Goal: Ask a question: Seek information or help from site administrators or community

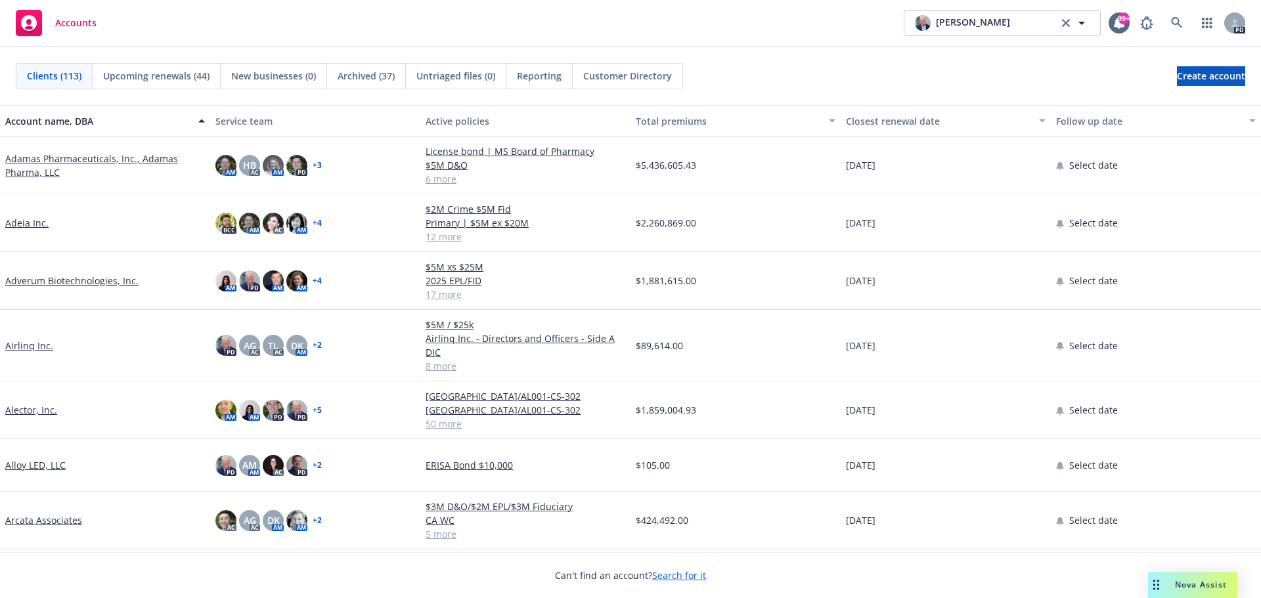
click at [1169, 581] on div "Nova Assist" at bounding box center [1200, 584] width 73 height 11
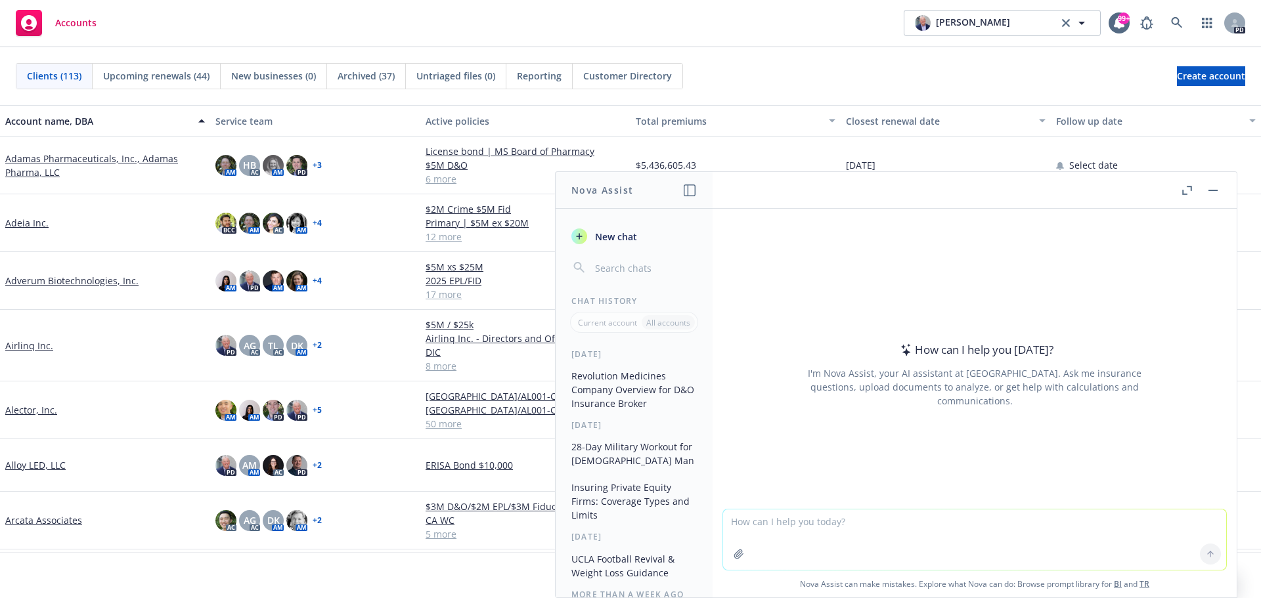
click at [1189, 188] on icon "button" at bounding box center [1187, 190] width 10 height 9
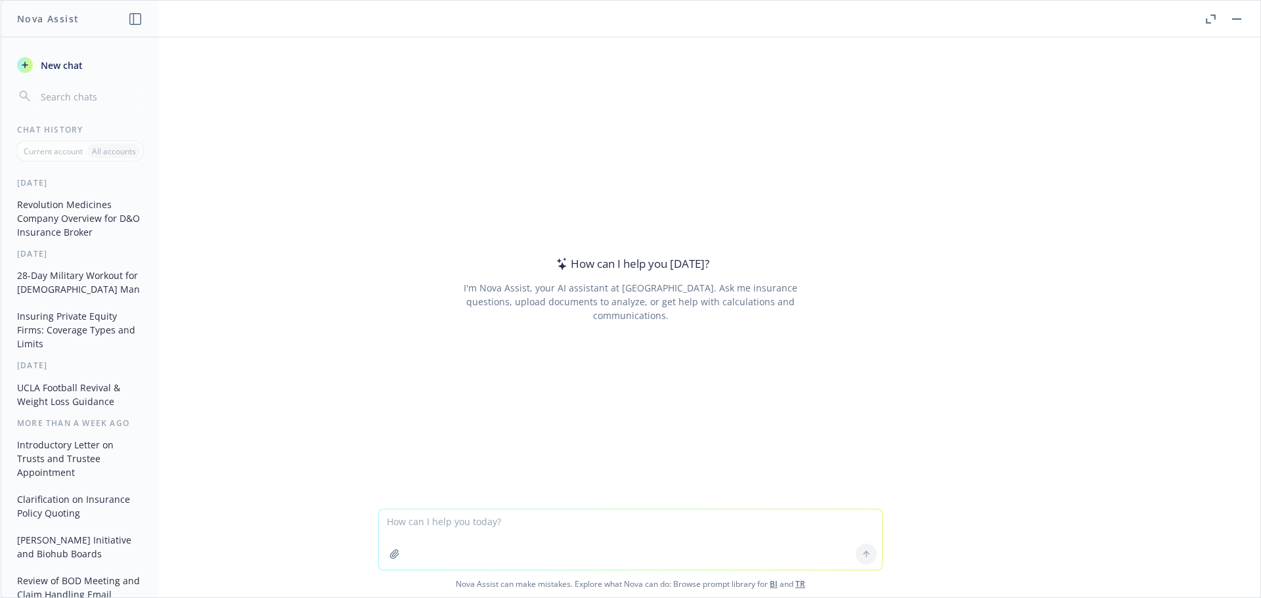
click at [408, 522] on textarea at bounding box center [630, 540] width 503 height 60
click at [402, 533] on textarea "How would I insure the below?" at bounding box center [630, 539] width 503 height 62
click at [530, 521] on textarea "How would I insure the below?" at bounding box center [630, 539] width 503 height 62
paste textarea "[PERSON_NAME] has historically sold solar hardware. Starting recently, [PERSON_…"
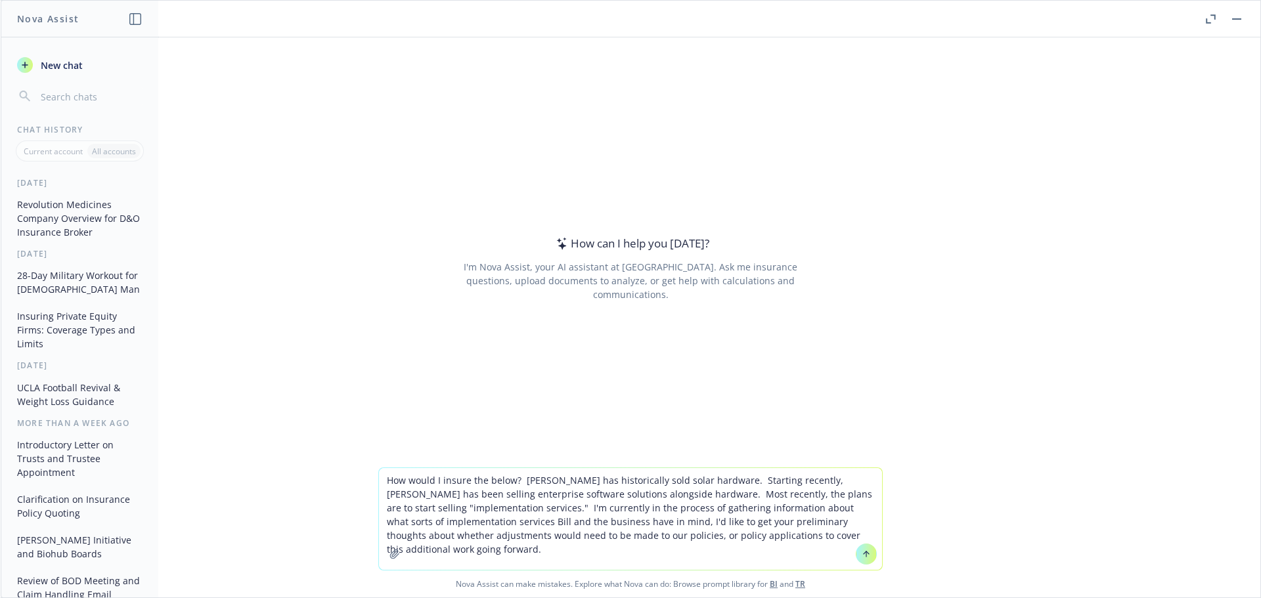
type textarea "How would I insure the below? [PERSON_NAME] has historically sold solar hardwar…"
click at [866, 557] on icon at bounding box center [866, 554] width 0 height 5
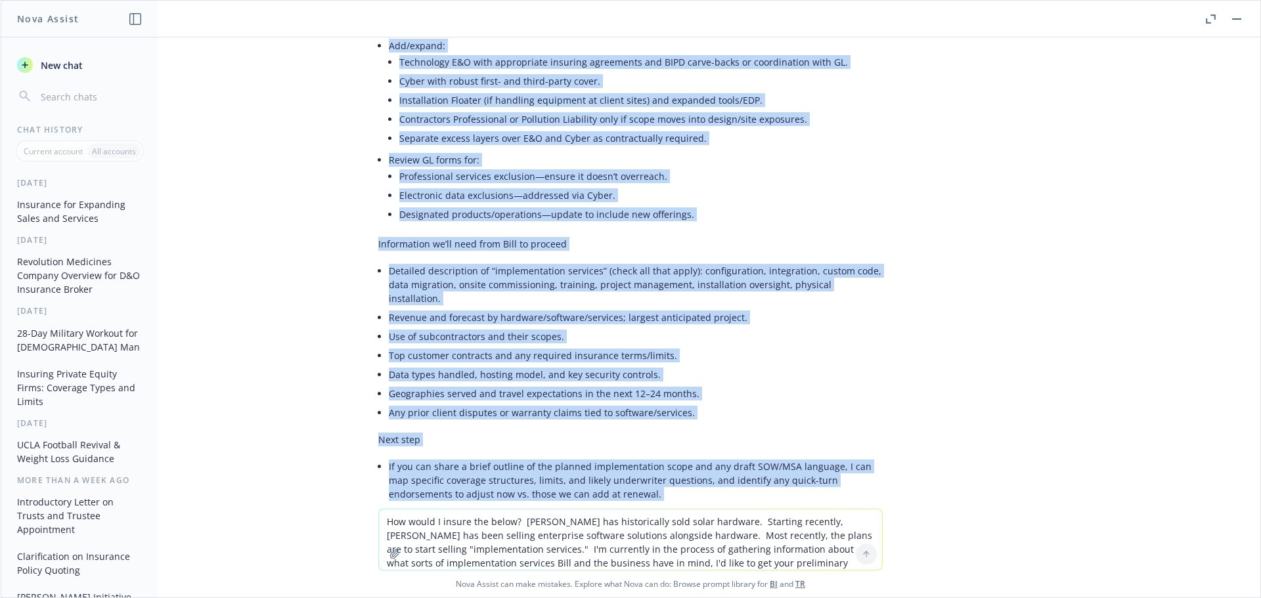
scroll to position [1858, 0]
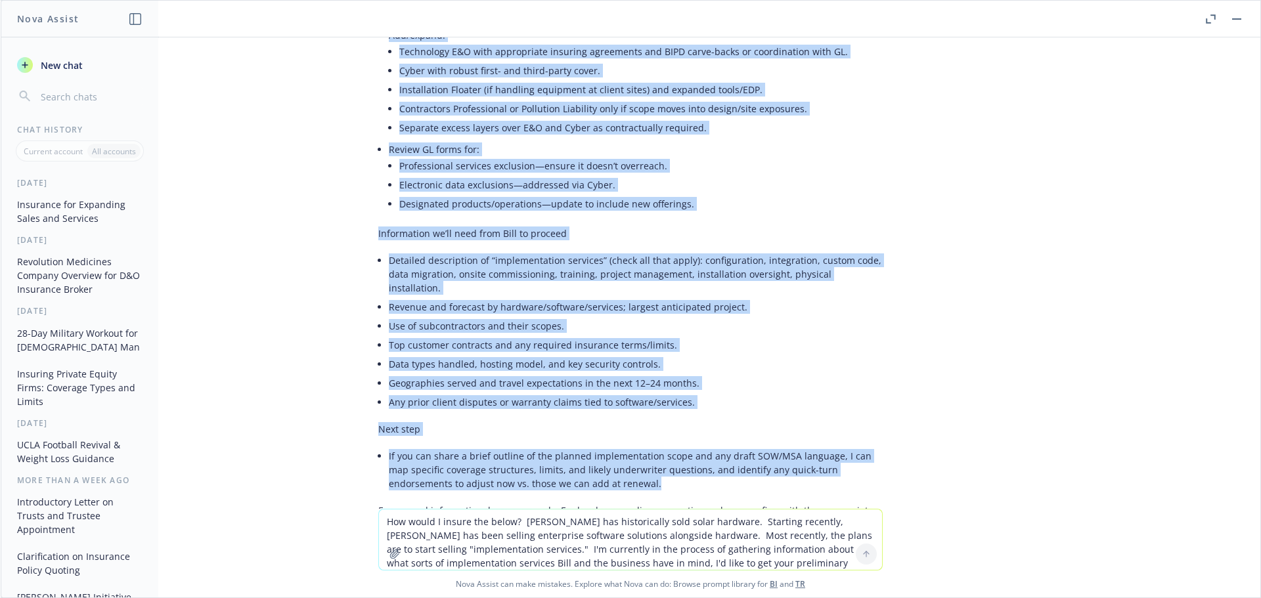
drag, startPoint x: 368, startPoint y: 102, endPoint x: 692, endPoint y: 415, distance: 450.4
copy div "Loremi—dolo’s a consectetu adipi el seddoeiu. Tempo inc utlaboreetd magnaaliqua…"
click at [706, 446] on li "If you can share a brief outline of the planned implementation scope and any dr…" at bounding box center [636, 469] width 494 height 47
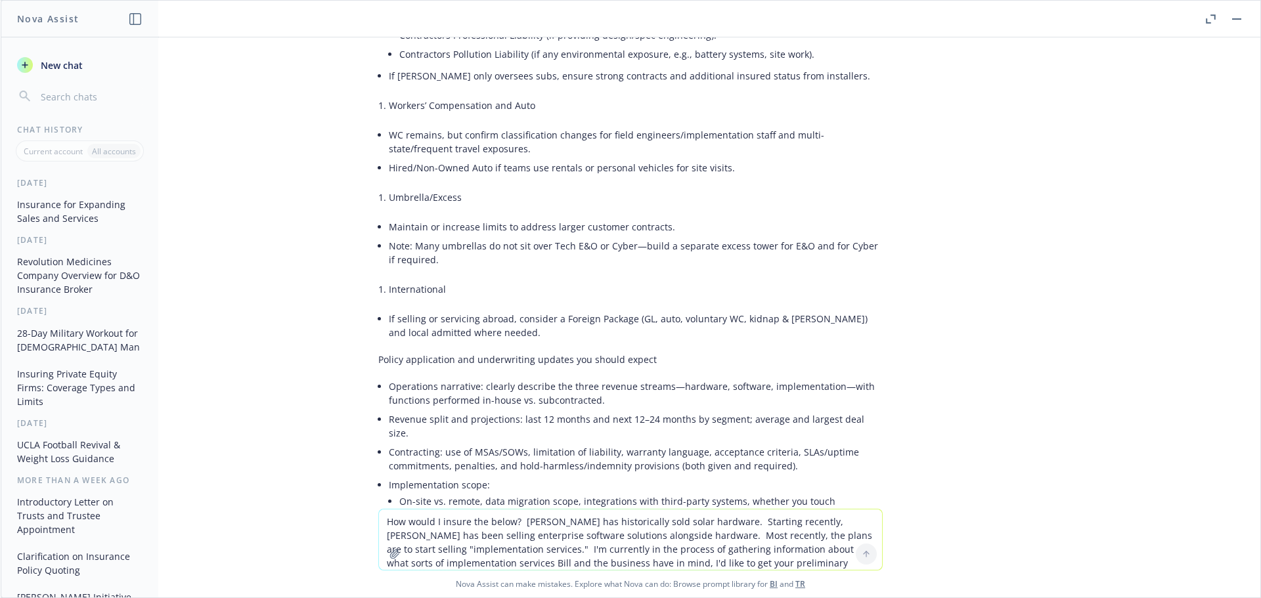
scroll to position [1070, 0]
